Goal: Use online tool/utility: Utilize a website feature to perform a specific function

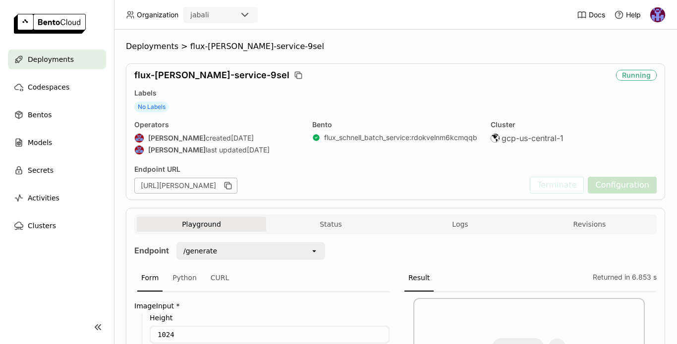
scroll to position [248, 0]
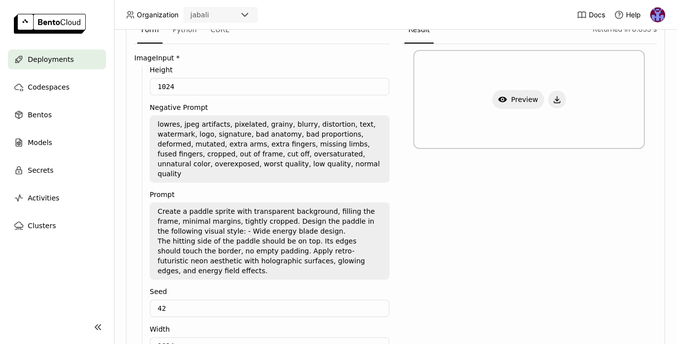
click at [211, 204] on textarea "Create a paddle sprite with transparent background, filling the frame, minimal …" at bounding box center [270, 241] width 238 height 75
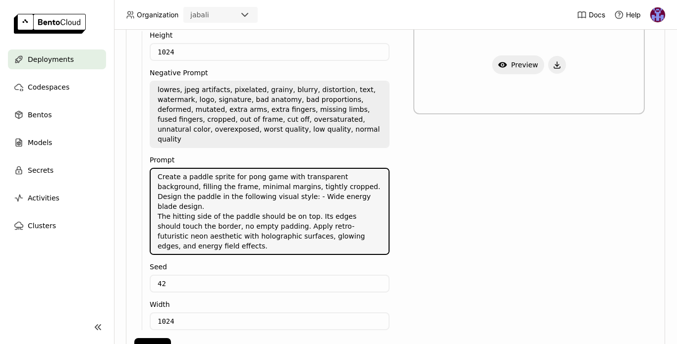
scroll to position [322, 0]
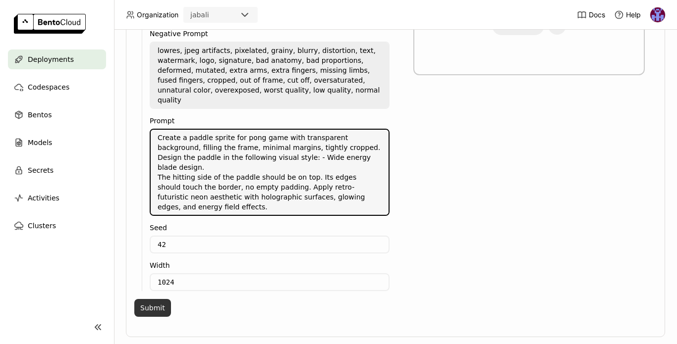
click at [153, 299] on button "Submit" at bounding box center [152, 308] width 37 height 18
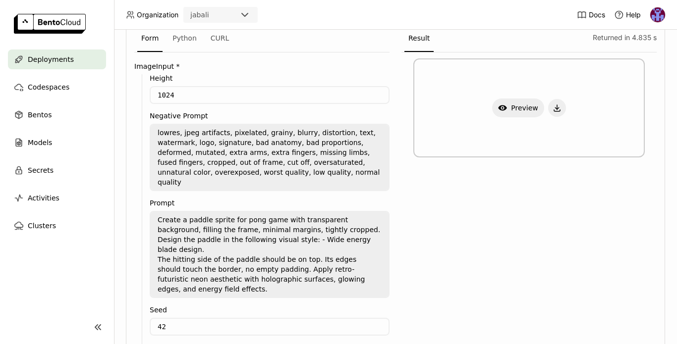
scroll to position [233, 0]
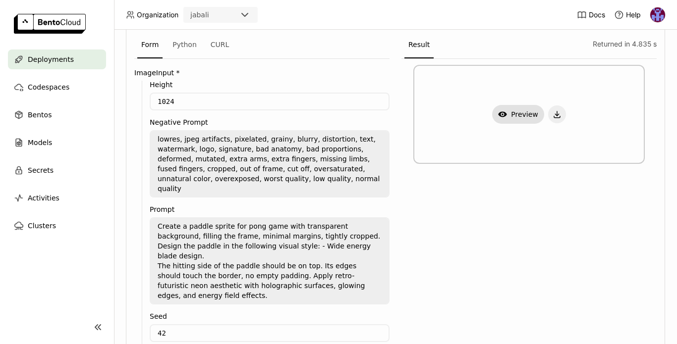
click at [518, 113] on button "Show Preview" at bounding box center [518, 114] width 52 height 19
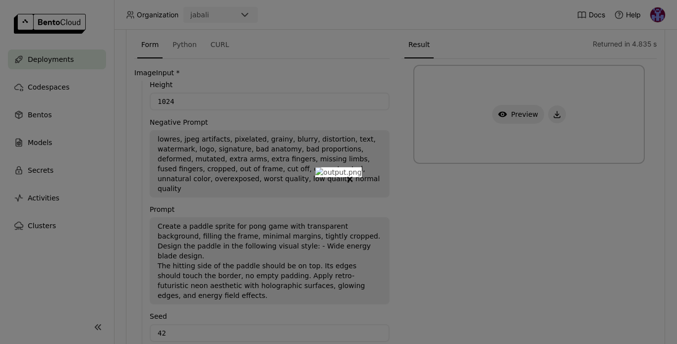
scroll to position [0, 0]
click at [352, 177] on icon "Close" at bounding box center [350, 179] width 4 height 4
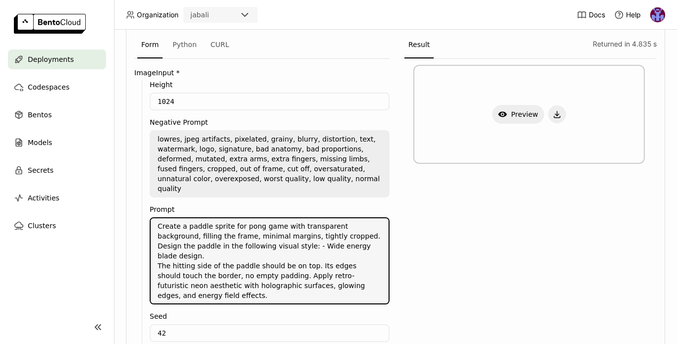
drag, startPoint x: 287, startPoint y: 246, endPoint x: 307, endPoint y: 247, distance: 20.3
click at [307, 247] on textarea "Create a paddle sprite for pong game with transparent background, filling the f…" at bounding box center [270, 260] width 238 height 85
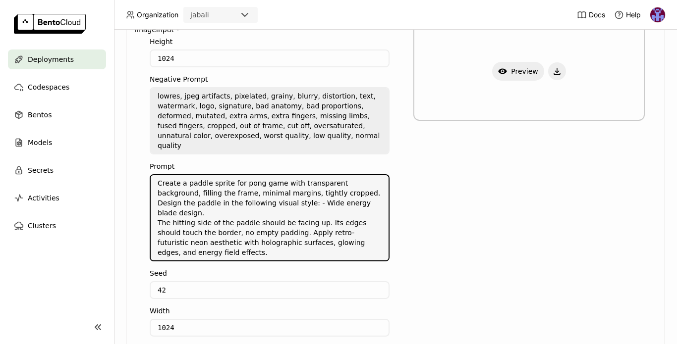
scroll to position [322, 0]
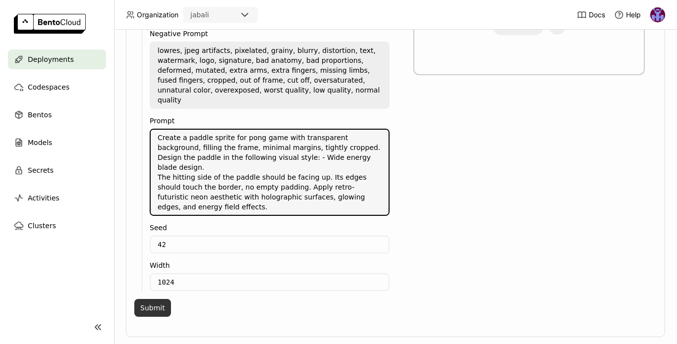
type textarea "Create a paddle sprite for pong game with transparent background, filling the f…"
click at [154, 299] on button "Submit" at bounding box center [152, 308] width 37 height 18
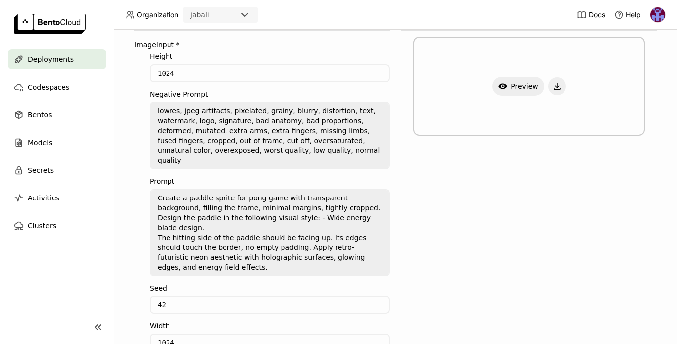
scroll to position [137, 0]
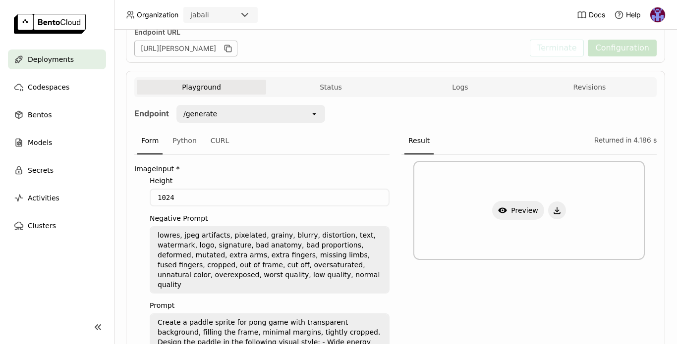
click at [459, 221] on div "Show Preview" at bounding box center [528, 210] width 231 height 99
click at [520, 205] on button "Show Preview" at bounding box center [518, 210] width 52 height 19
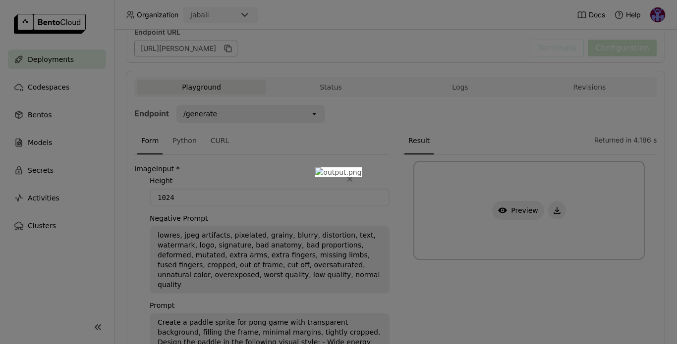
click at [352, 177] on icon "Close" at bounding box center [350, 179] width 4 height 4
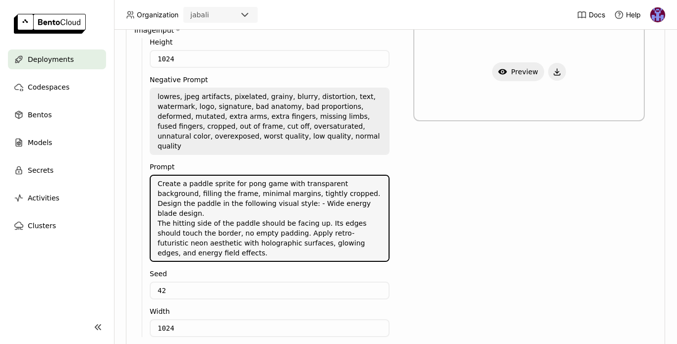
scroll to position [262, 0]
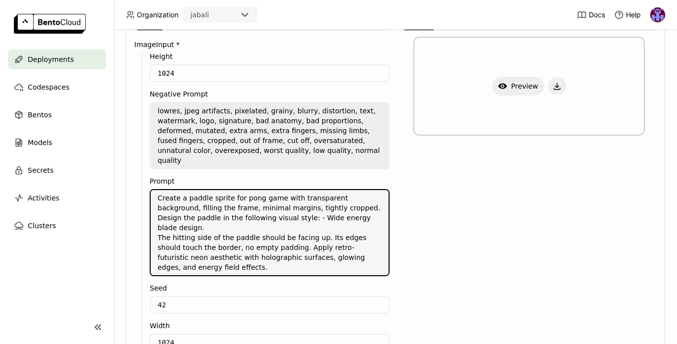
click at [417, 199] on div "Show Preview" at bounding box center [528, 207] width 255 height 353
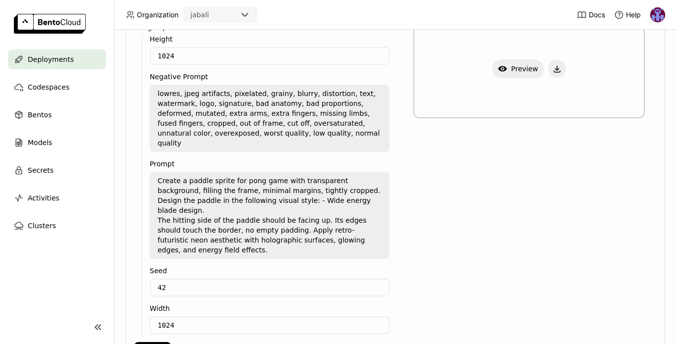
scroll to position [0, 0]
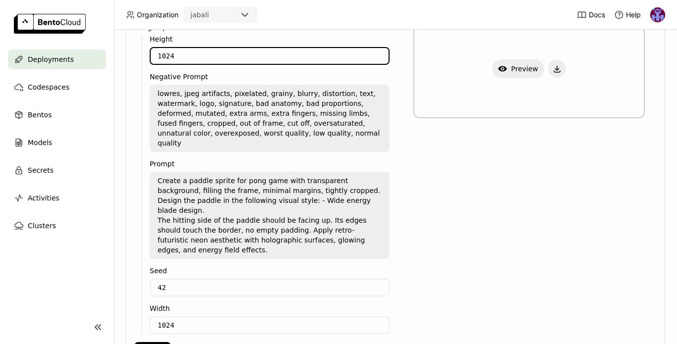
drag, startPoint x: 170, startPoint y: 53, endPoint x: 112, endPoint y: 53, distance: 57.5
click at [112, 53] on main "Deployments Codespaces Bentos Models Secrets Activities Clusters Deployments > …" at bounding box center [338, 172] width 677 height 344
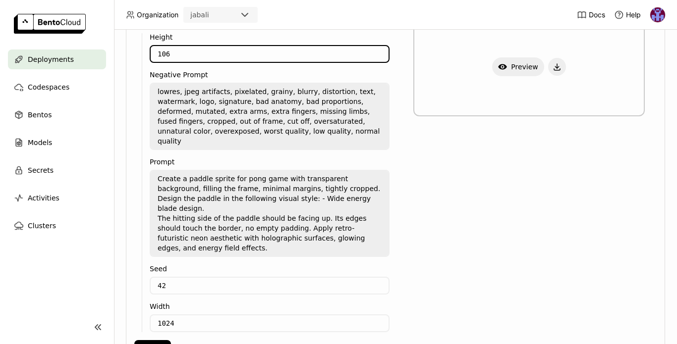
type input "106"
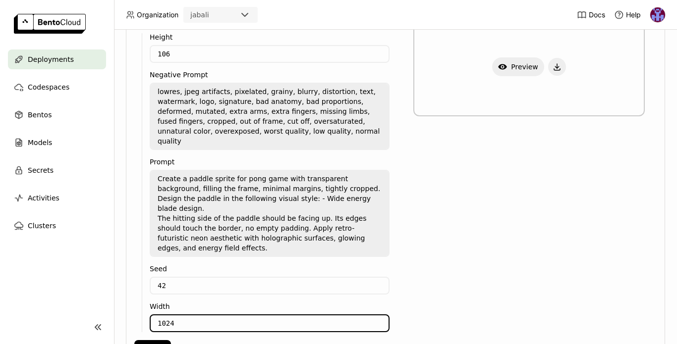
drag, startPoint x: 111, startPoint y: 299, endPoint x: 92, endPoint y: 299, distance: 19.8
click at [92, 299] on main "Deployments Codespaces Bentos Models Secrets Activities Clusters Deployments > …" at bounding box center [338, 172] width 677 height 344
type input "256"
click at [147, 340] on button "Submit" at bounding box center [152, 349] width 37 height 18
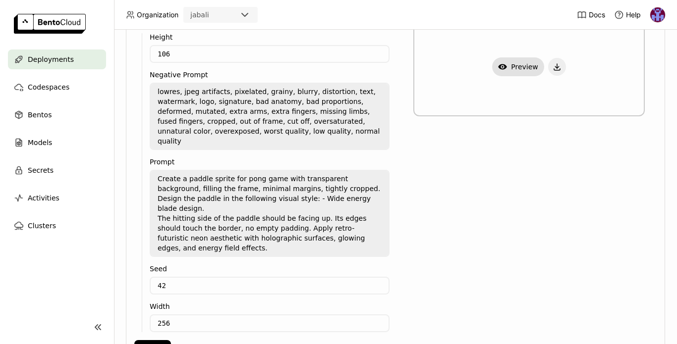
click at [509, 70] on button "Show Preview" at bounding box center [518, 66] width 52 height 19
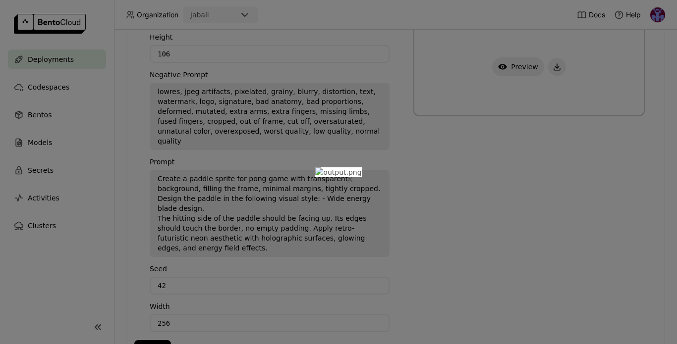
click at [356, 173] on button "Close" at bounding box center [350, 179] width 12 height 12
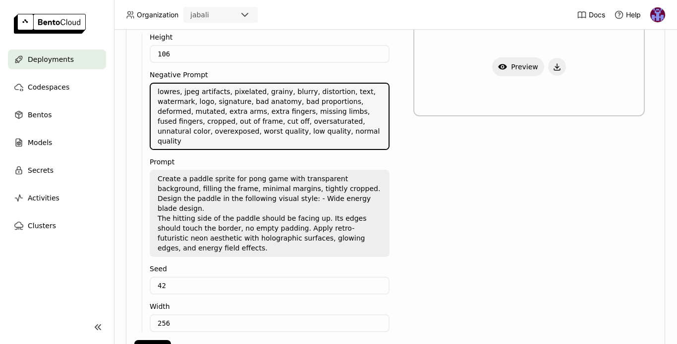
drag, startPoint x: 157, startPoint y: 91, endPoint x: 464, endPoint y: 191, distance: 323.3
click at [464, 191] on div "Form Python CURL ImageInput * Height 106 Negative Prompt lowres, jpeg artifacts…" at bounding box center [395, 174] width 522 height 380
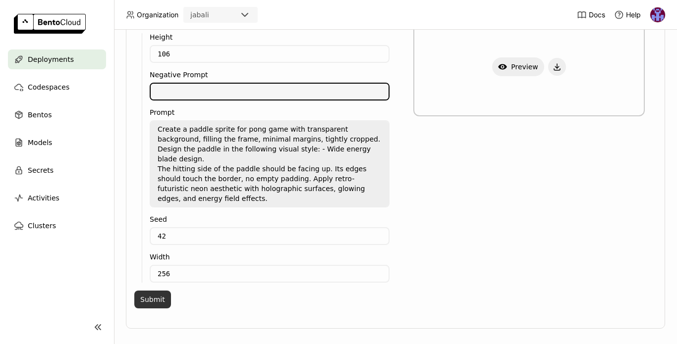
click at [152, 291] on button "Submit" at bounding box center [152, 300] width 37 height 18
